Goal: Transaction & Acquisition: Download file/media

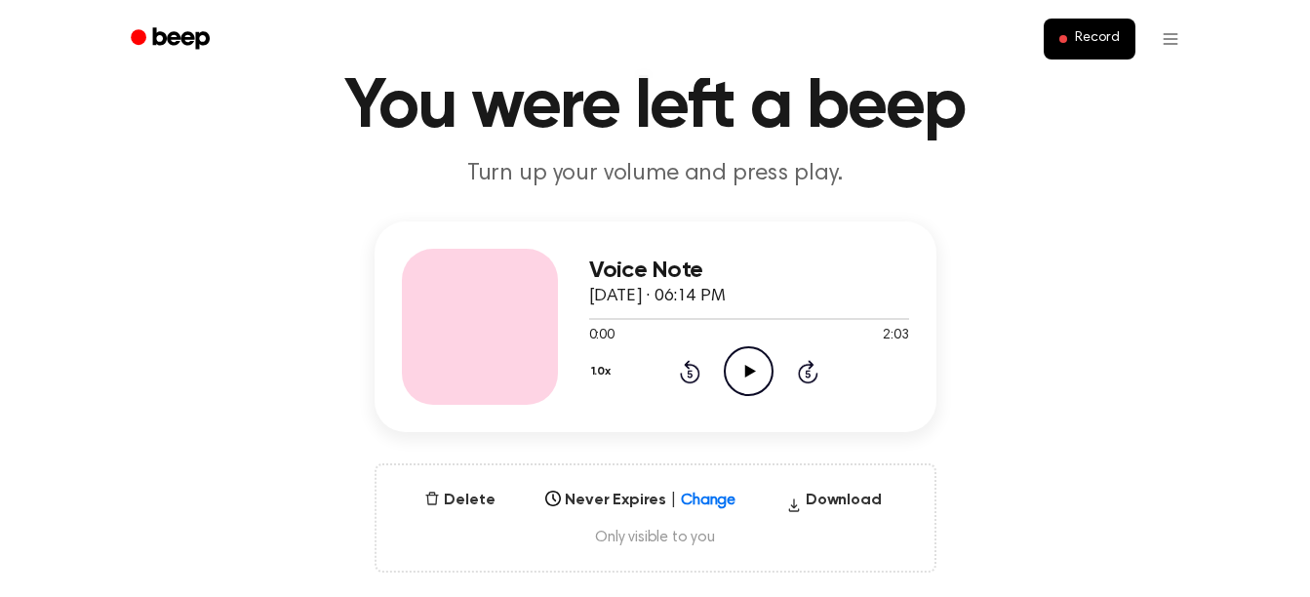
scroll to position [103, 0]
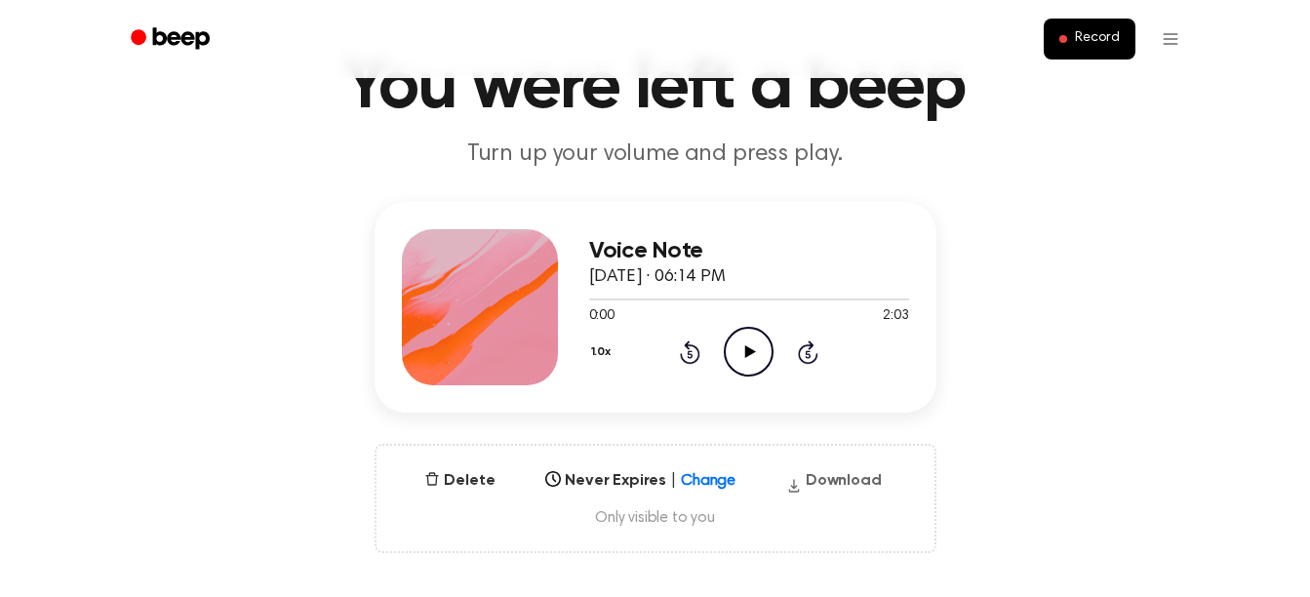
click at [866, 493] on button "Download" at bounding box center [833, 484] width 111 height 31
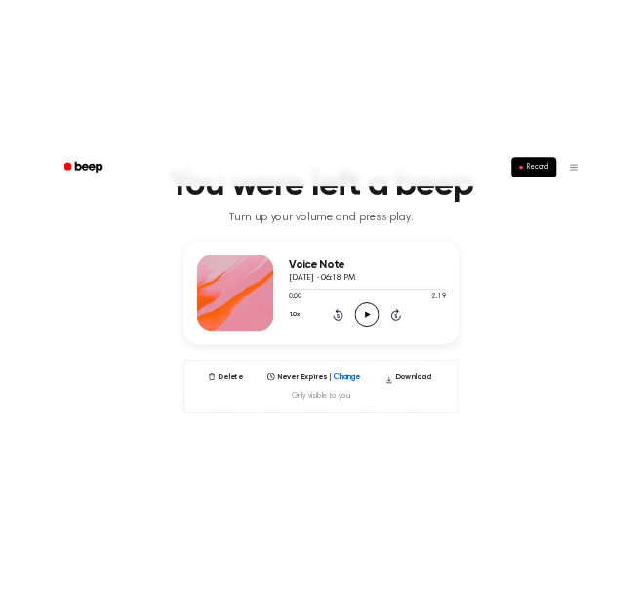
scroll to position [119, 0]
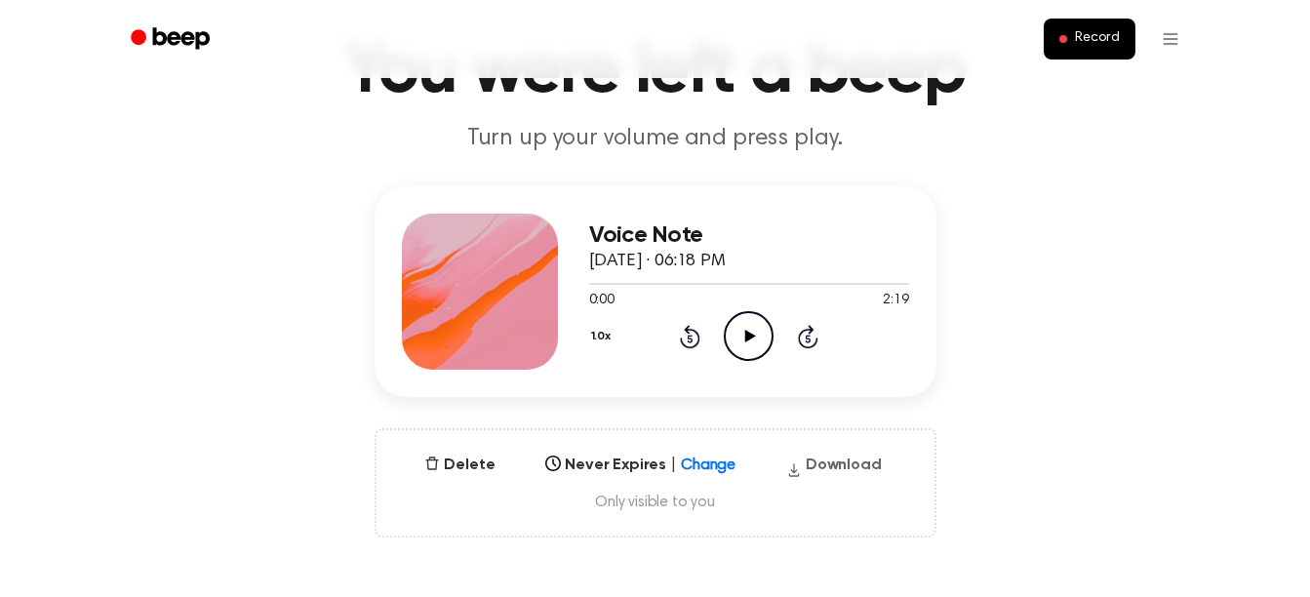
click at [853, 478] on button "Download" at bounding box center [833, 469] width 111 height 31
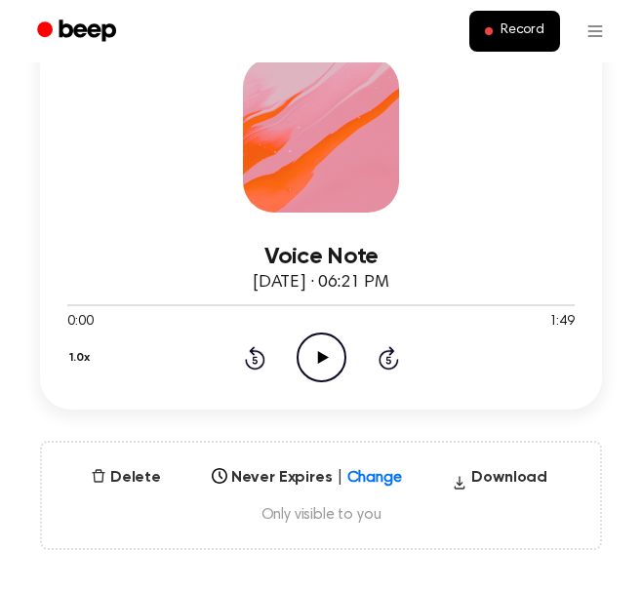
scroll to position [314, 0]
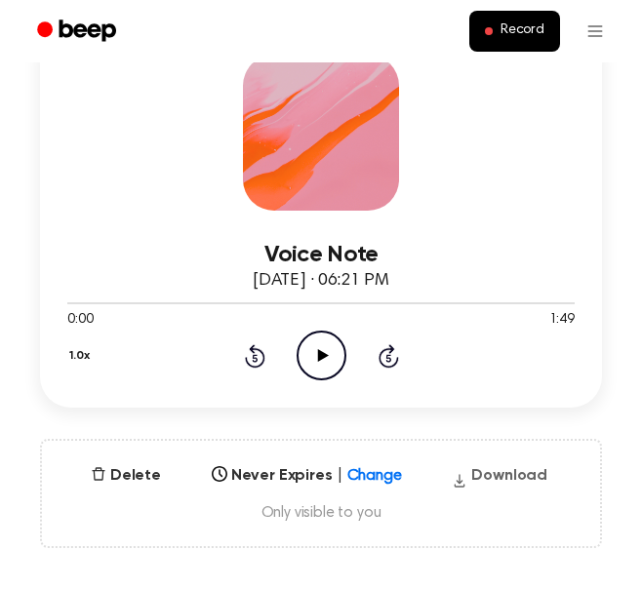
click at [532, 483] on button "Download" at bounding box center [499, 479] width 111 height 31
